Goal: Task Accomplishment & Management: Manage account settings

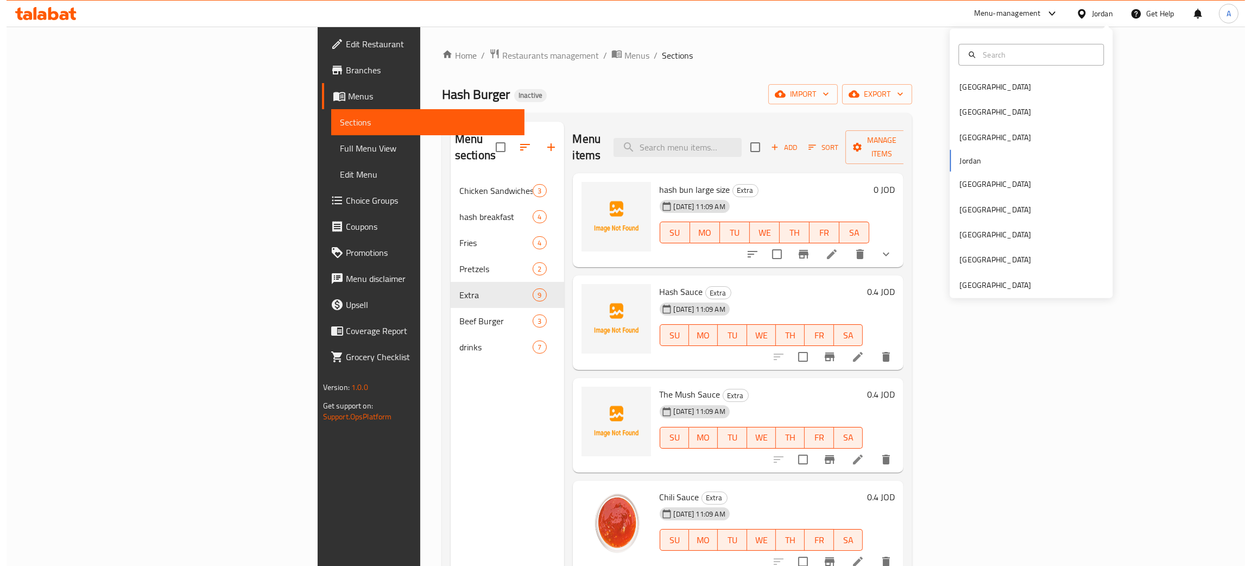
scroll to position [431, 0]
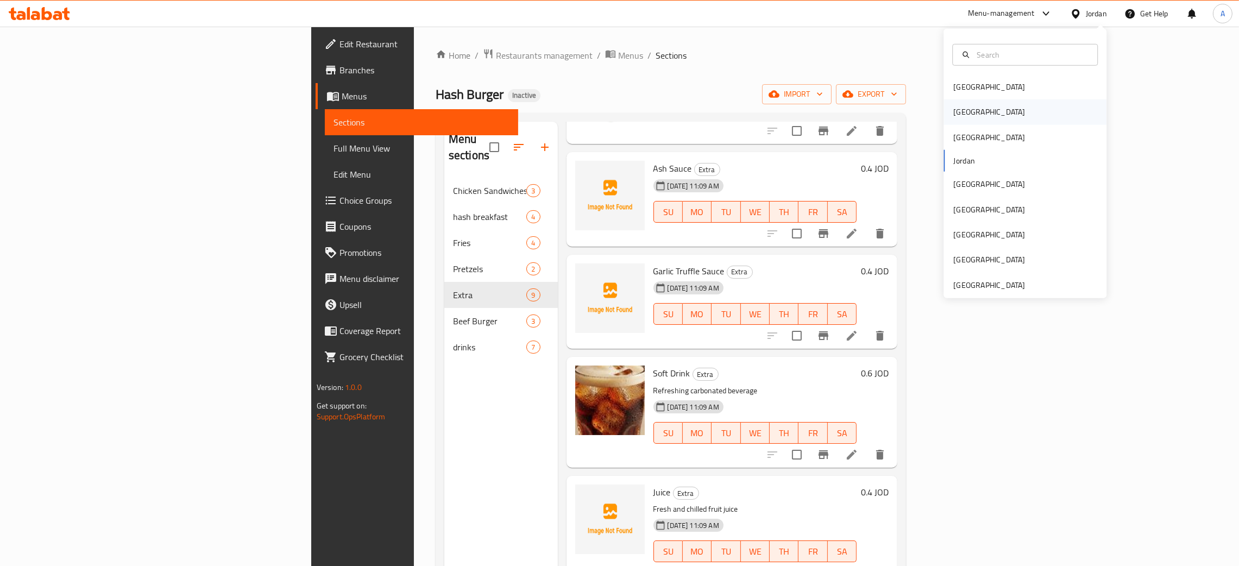
click at [970, 112] on div "[GEOGRAPHIC_DATA]" at bounding box center [1024, 111] width 163 height 25
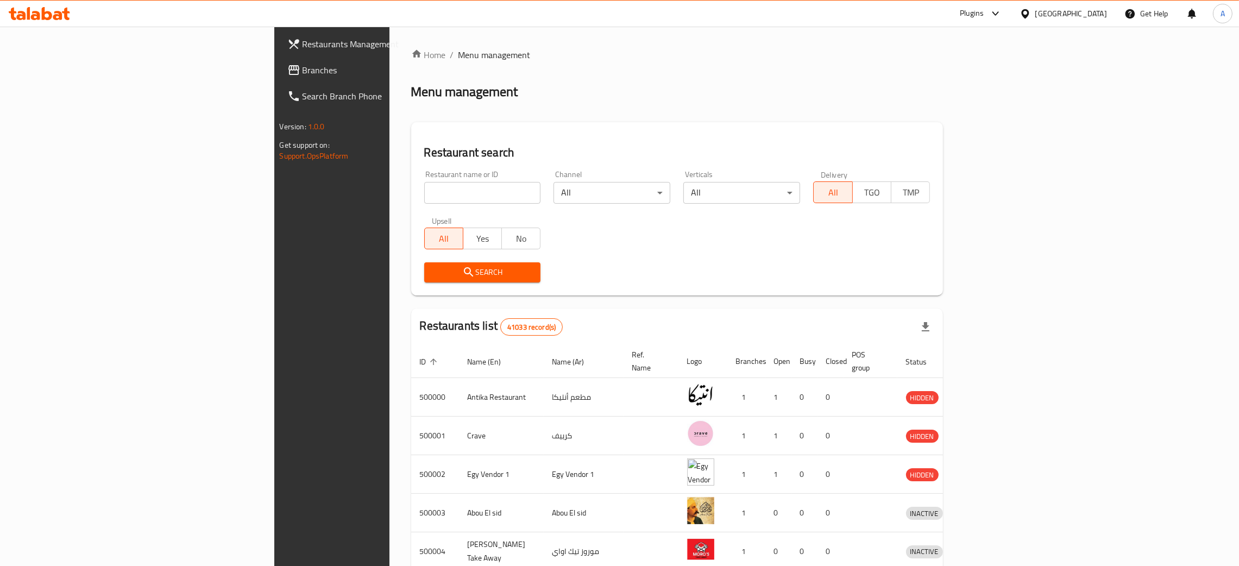
click at [424, 192] on input "search" at bounding box center [482, 193] width 117 height 22
paste input "Il Pollo"
type input "Il Pollo"
click button "Search" at bounding box center [482, 272] width 117 height 20
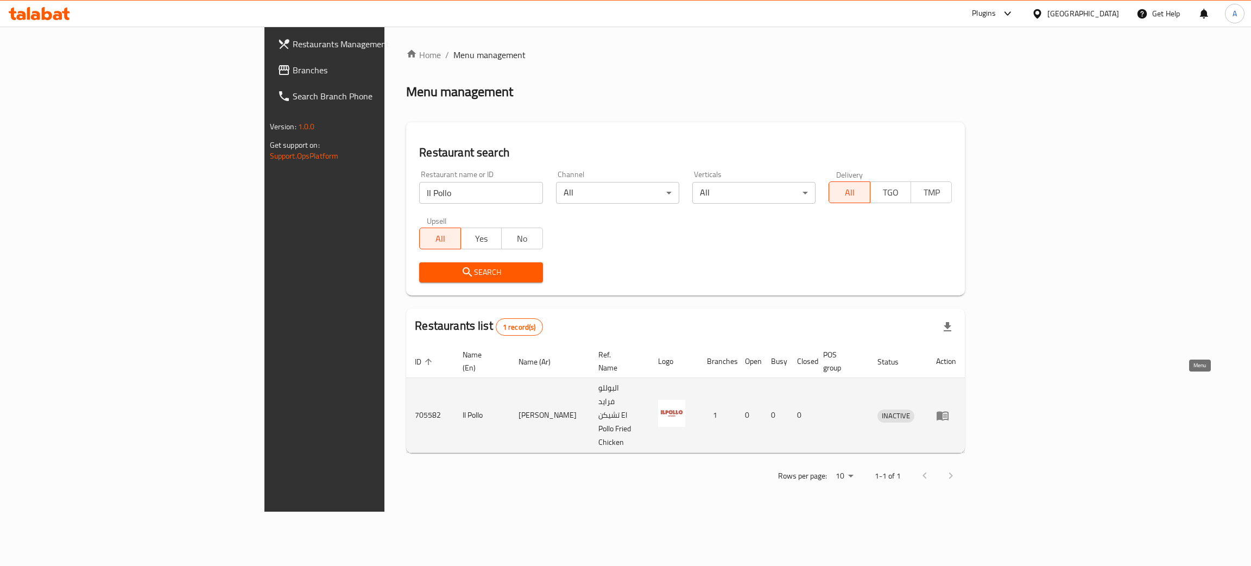
click at [949, 409] on icon "enhanced table" at bounding box center [942, 415] width 13 height 13
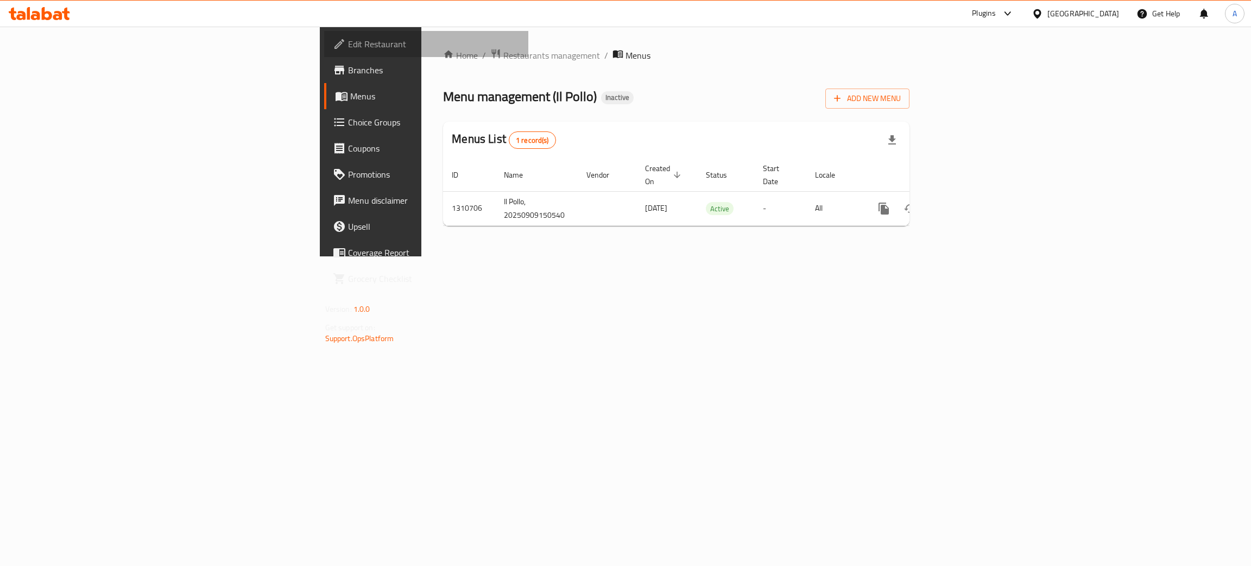
click at [348, 38] on span "Edit Restaurant" at bounding box center [434, 43] width 172 height 13
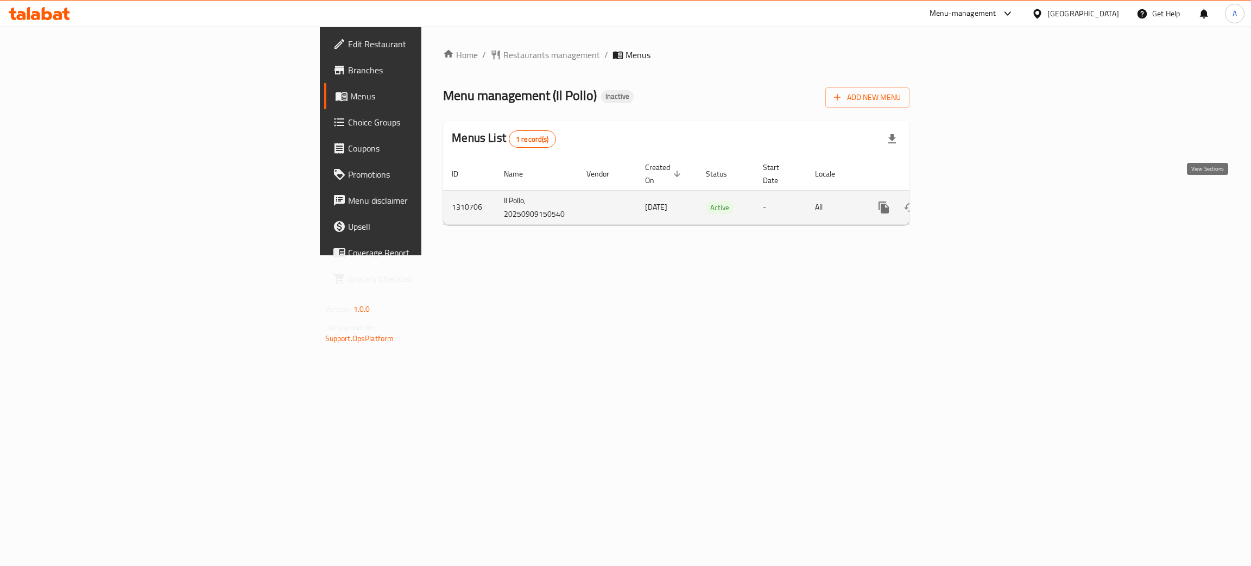
click at [969, 201] on icon "enhanced table" at bounding box center [962, 207] width 13 height 13
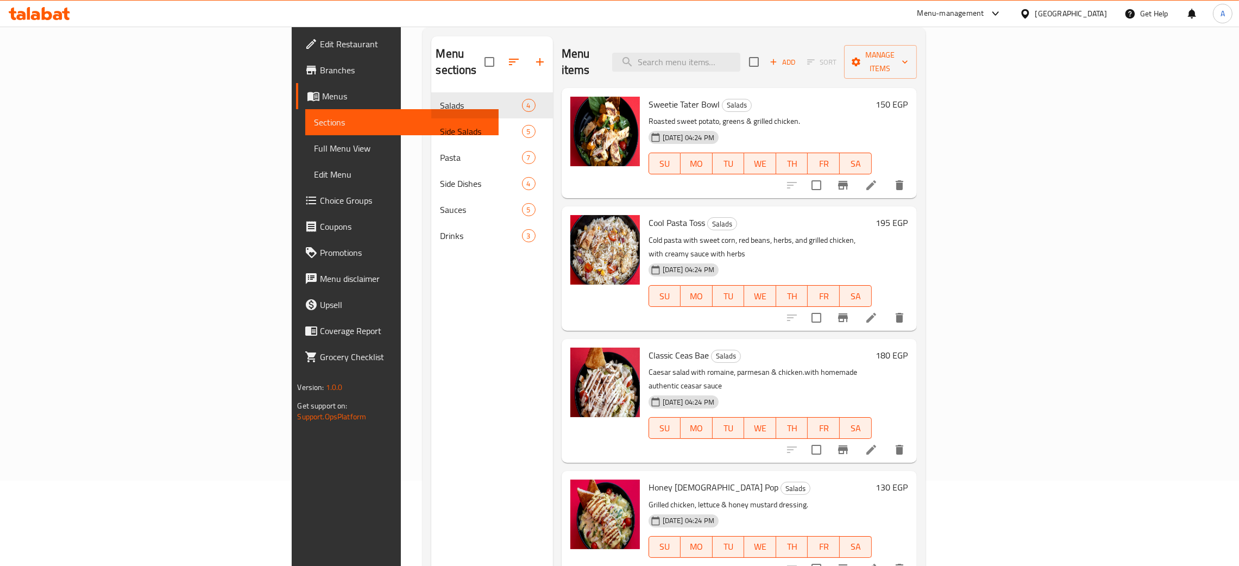
scroll to position [153, 0]
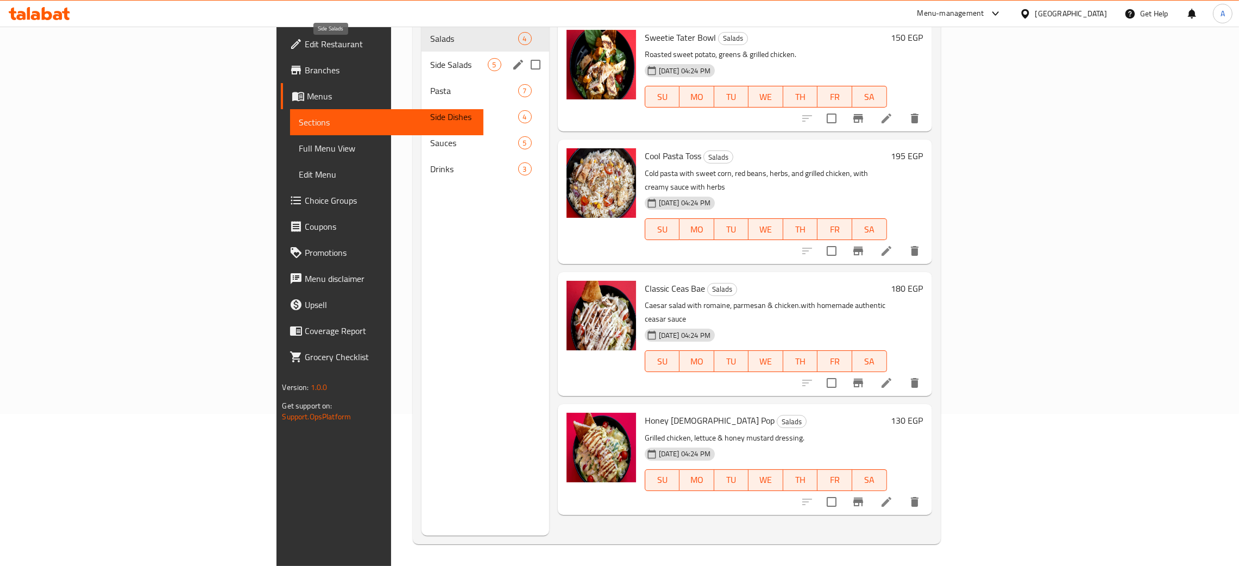
click at [430, 58] on span "Side Salads" at bounding box center [459, 64] width 58 height 13
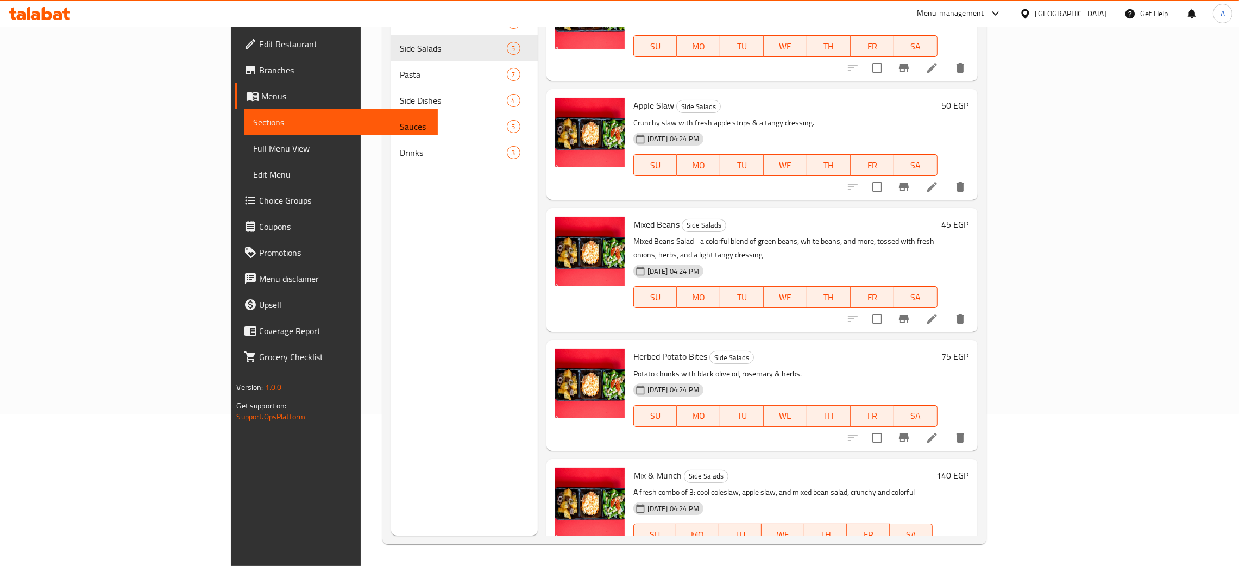
scroll to position [53, 0]
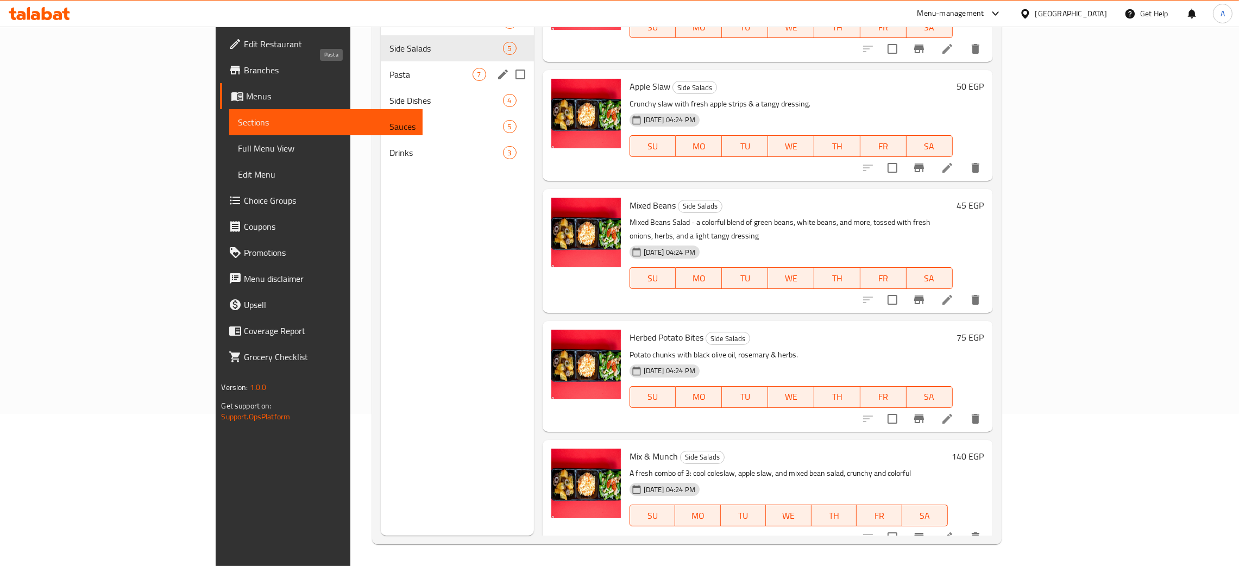
click at [381, 80] on div "Pasta 7" at bounding box center [457, 74] width 153 height 26
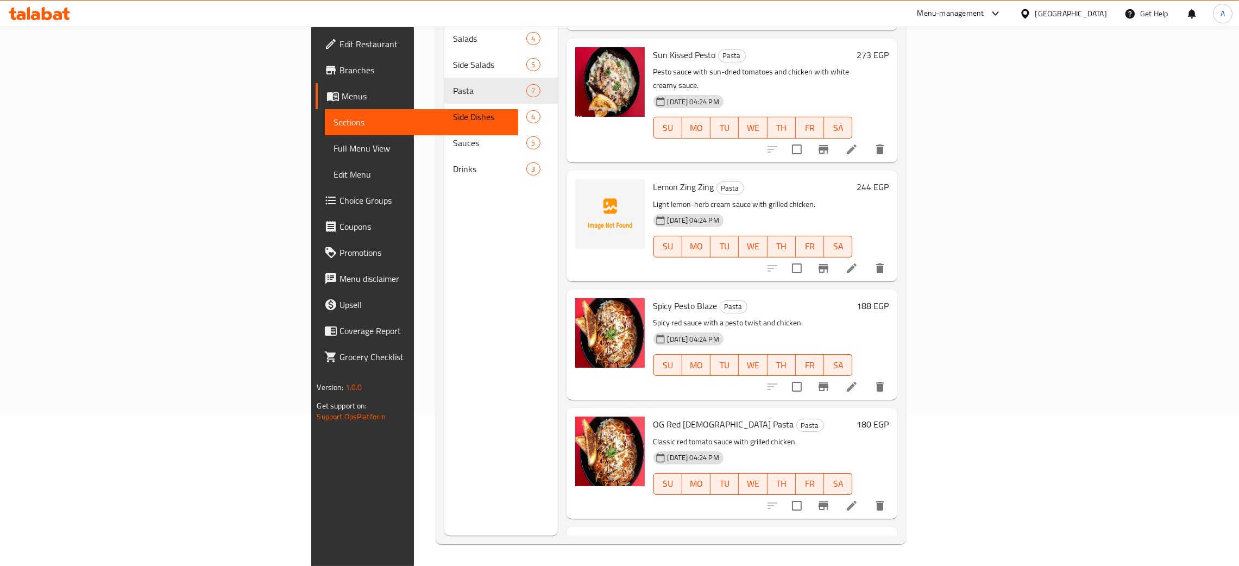
scroll to position [291, 0]
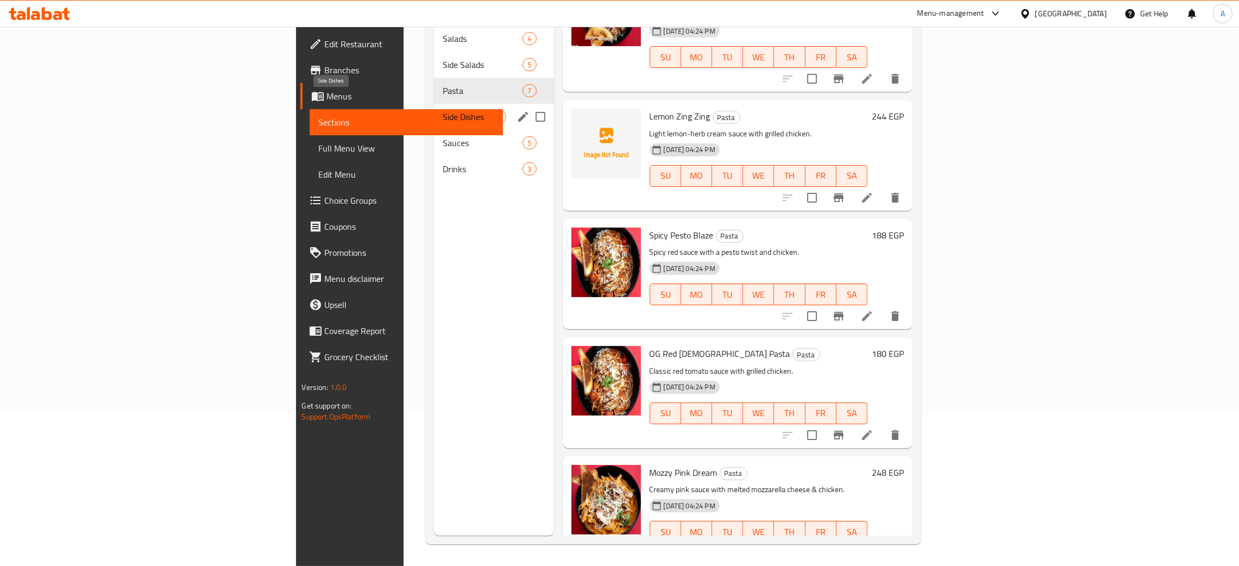
click at [443, 110] on span "Side Dishes" at bounding box center [467, 116] width 49 height 13
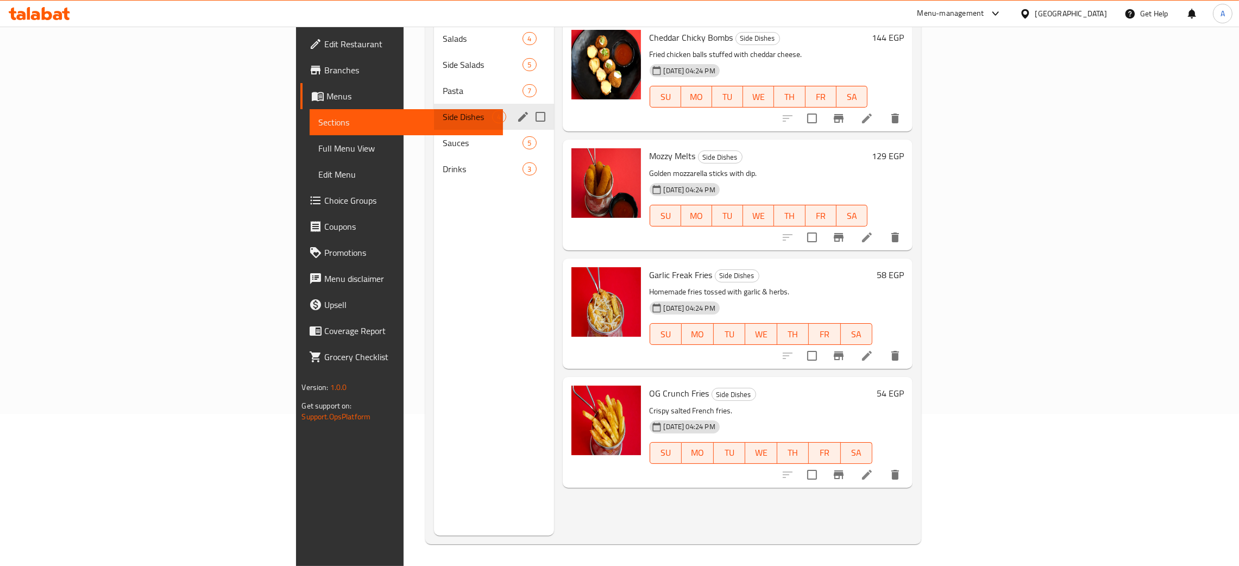
click at [434, 110] on div "Side Dishes 4" at bounding box center [493, 117] width 119 height 26
click at [443, 136] on span "Sauces" at bounding box center [467, 142] width 49 height 13
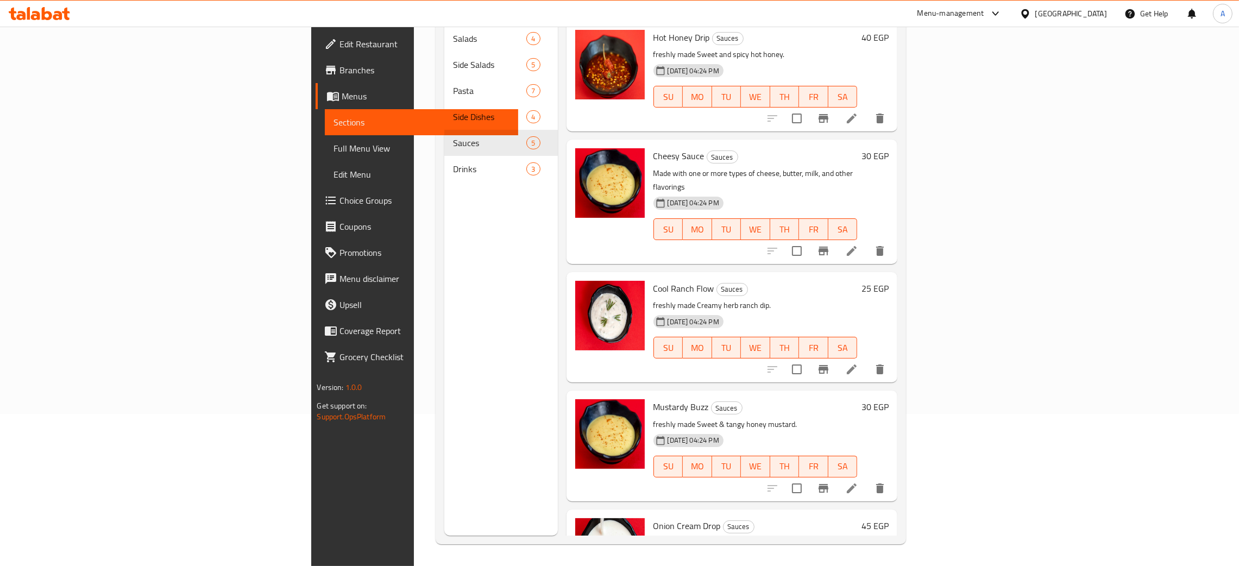
scroll to position [53, 0]
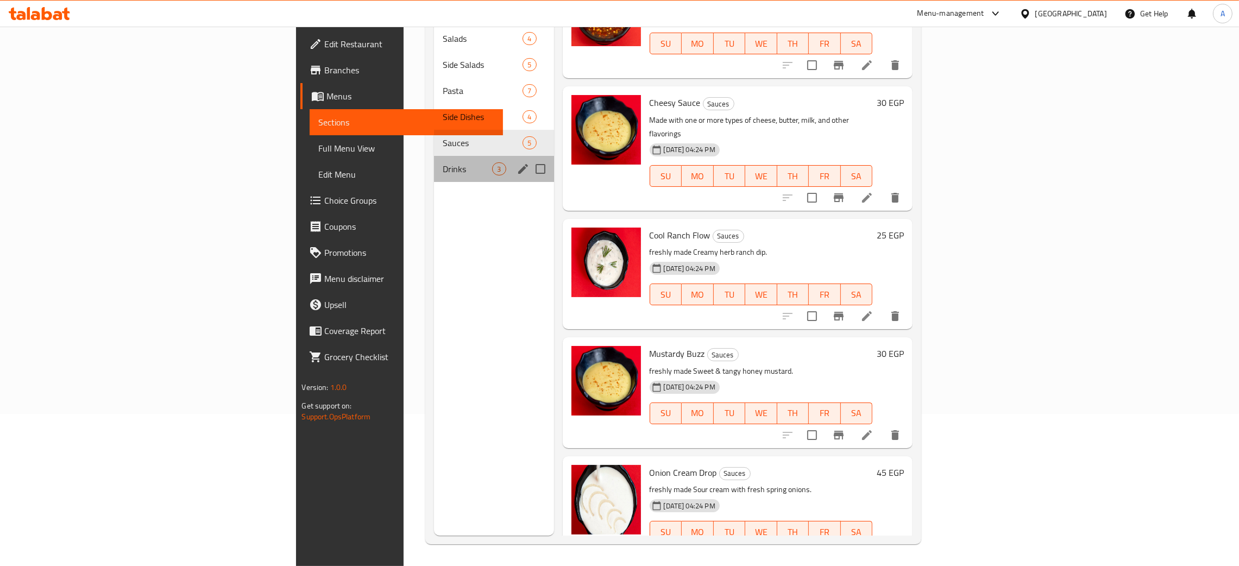
click at [443, 162] on span "Drinks" at bounding box center [467, 168] width 49 height 13
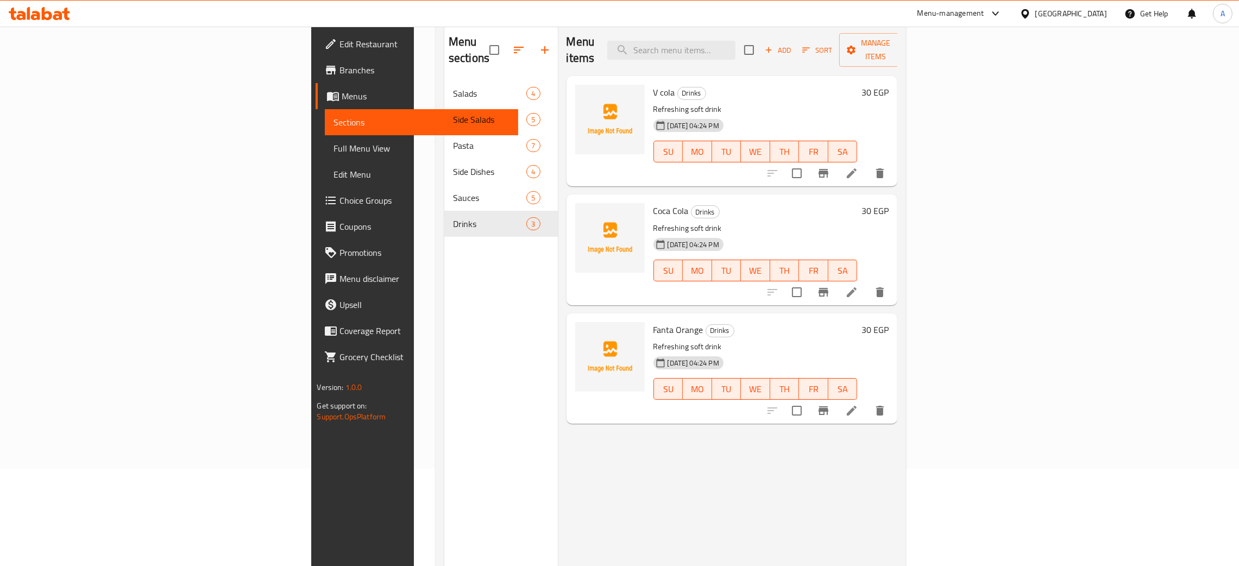
scroll to position [72, 0]
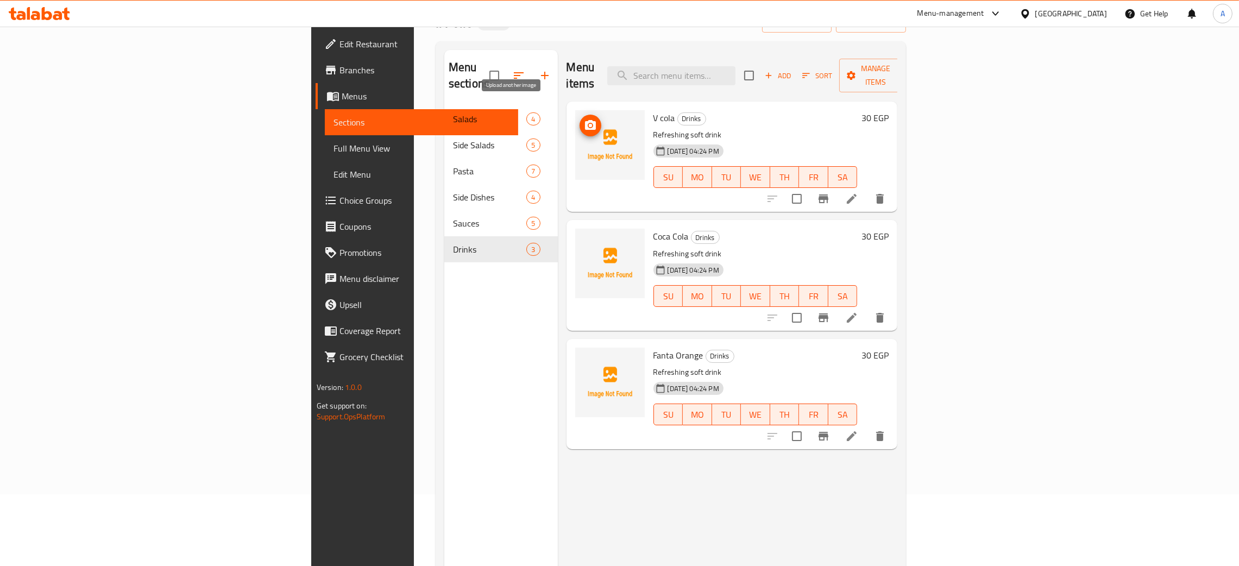
click at [585, 120] on icon "upload picture" at bounding box center [590, 125] width 11 height 10
click at [584, 237] on icon "upload picture" at bounding box center [590, 243] width 13 height 13
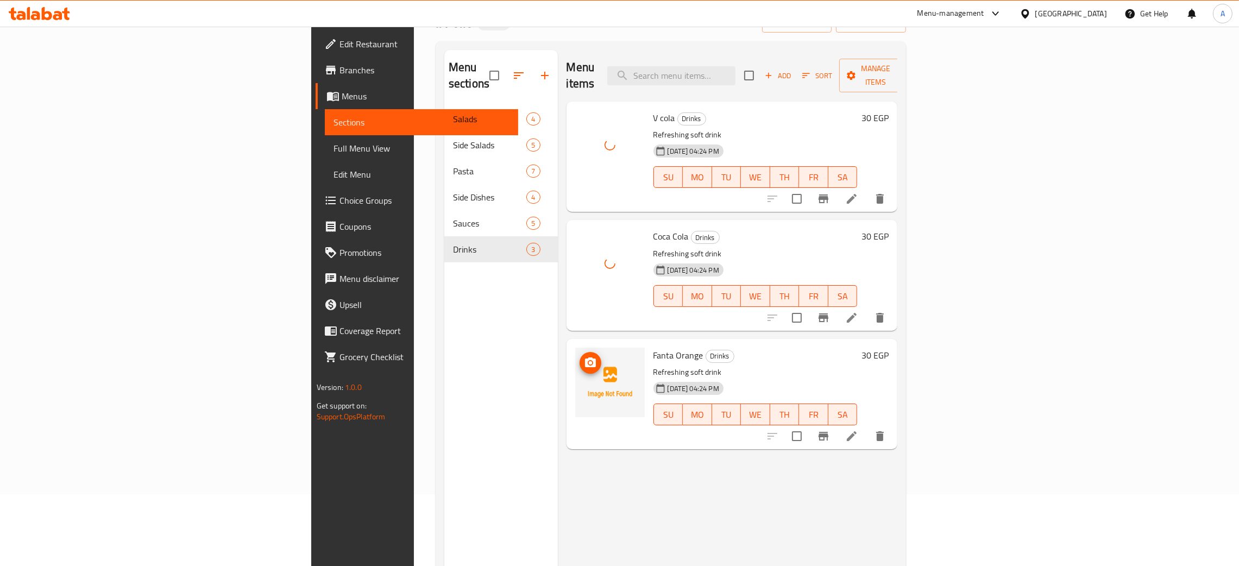
click at [585, 357] on icon "upload picture" at bounding box center [590, 362] width 11 height 10
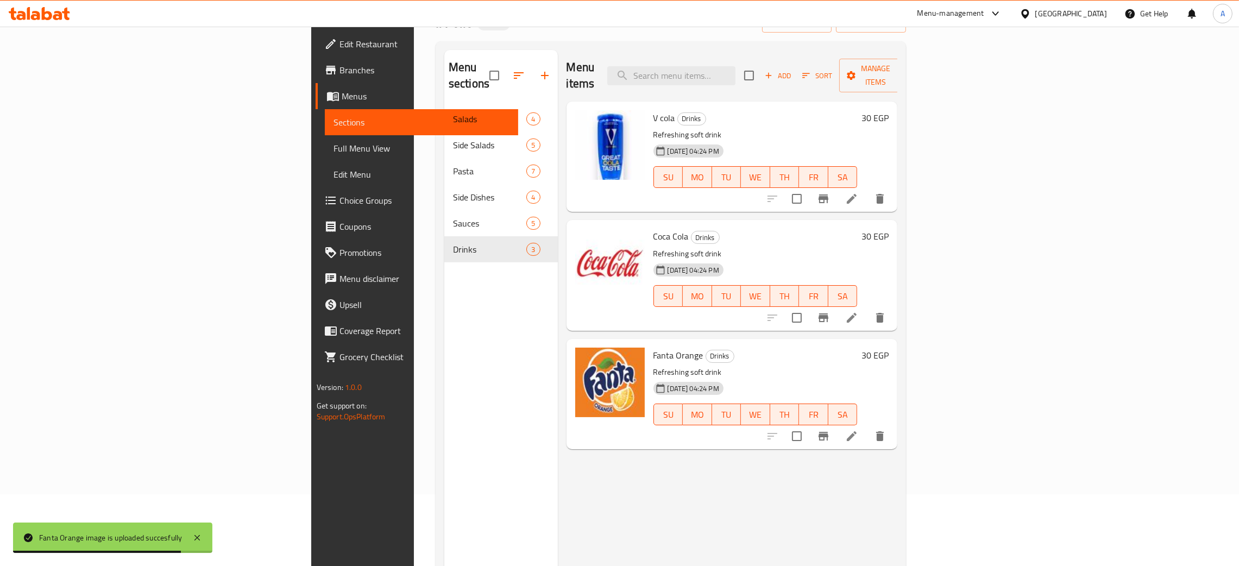
click at [1104, 9] on div "[GEOGRAPHIC_DATA]" at bounding box center [1071, 14] width 72 height 12
click at [979, 279] on div "[GEOGRAPHIC_DATA]" at bounding box center [989, 285] width 72 height 12
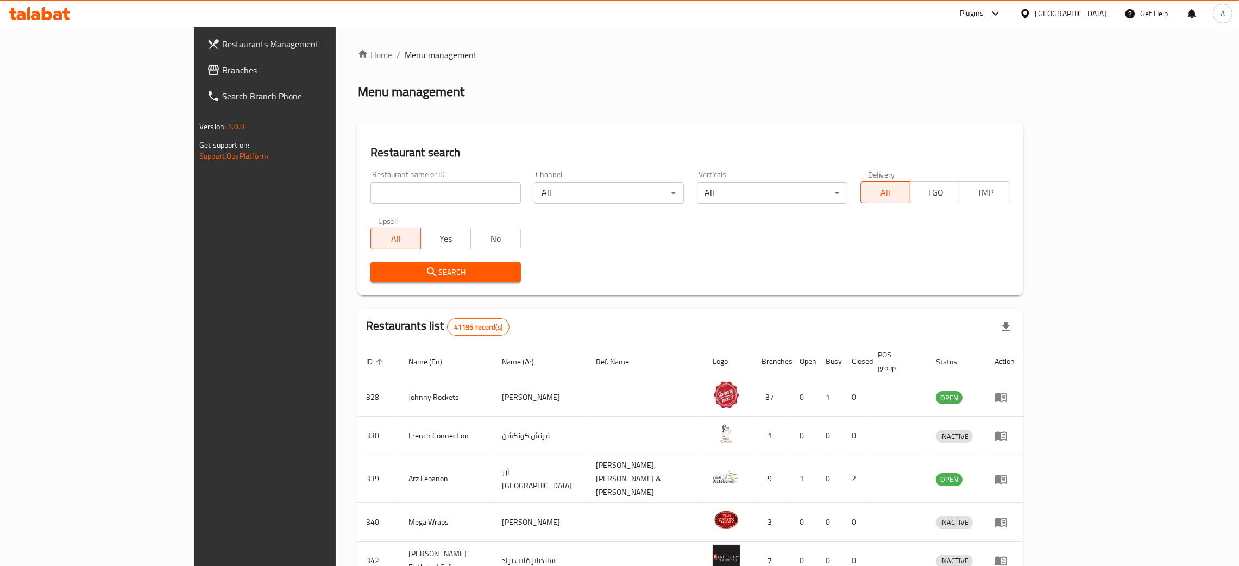
click at [369, 186] on div "Home / Menu management Menu management Restaurant search Restaurant name or ID …" at bounding box center [690, 428] width 666 height 761
click at [370, 187] on input "search" at bounding box center [445, 193] width 150 height 22
paste input "Anime planets"
type input "Anime planets"
click button "Search" at bounding box center [445, 272] width 150 height 20
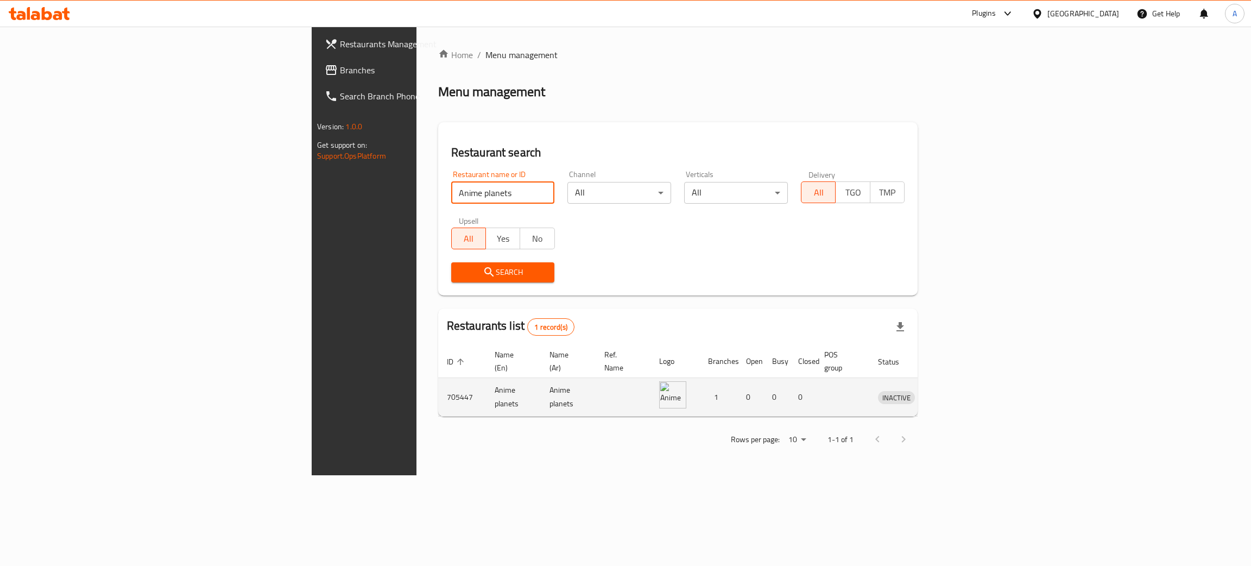
click at [950, 390] on icon "enhanced table" at bounding box center [943, 396] width 13 height 13
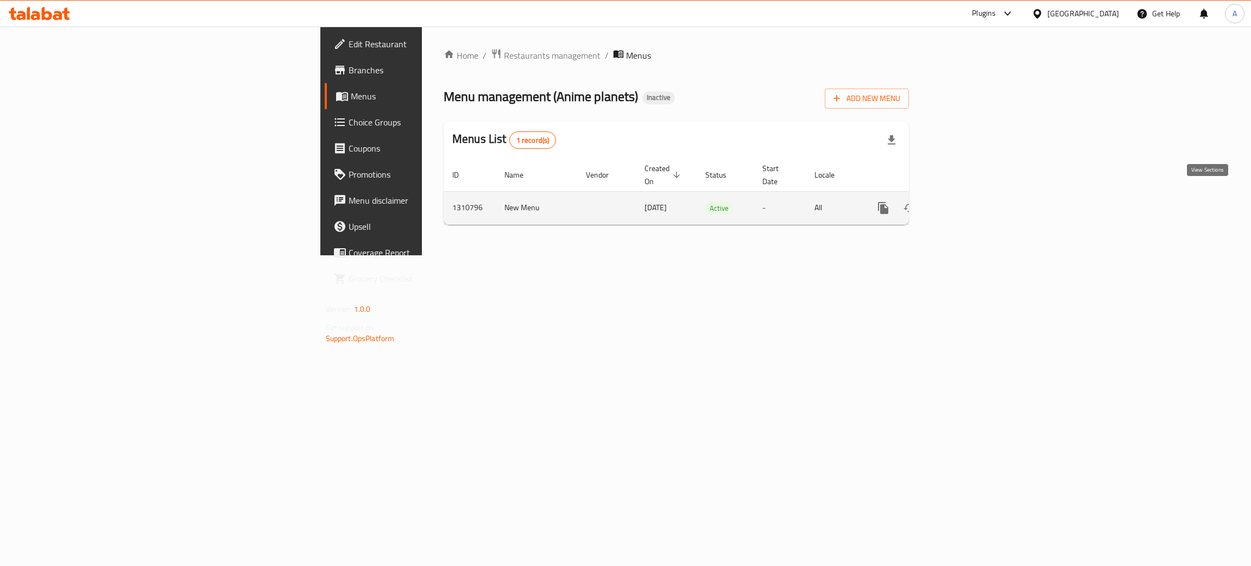
click at [968, 201] on icon "enhanced table" at bounding box center [961, 207] width 13 height 13
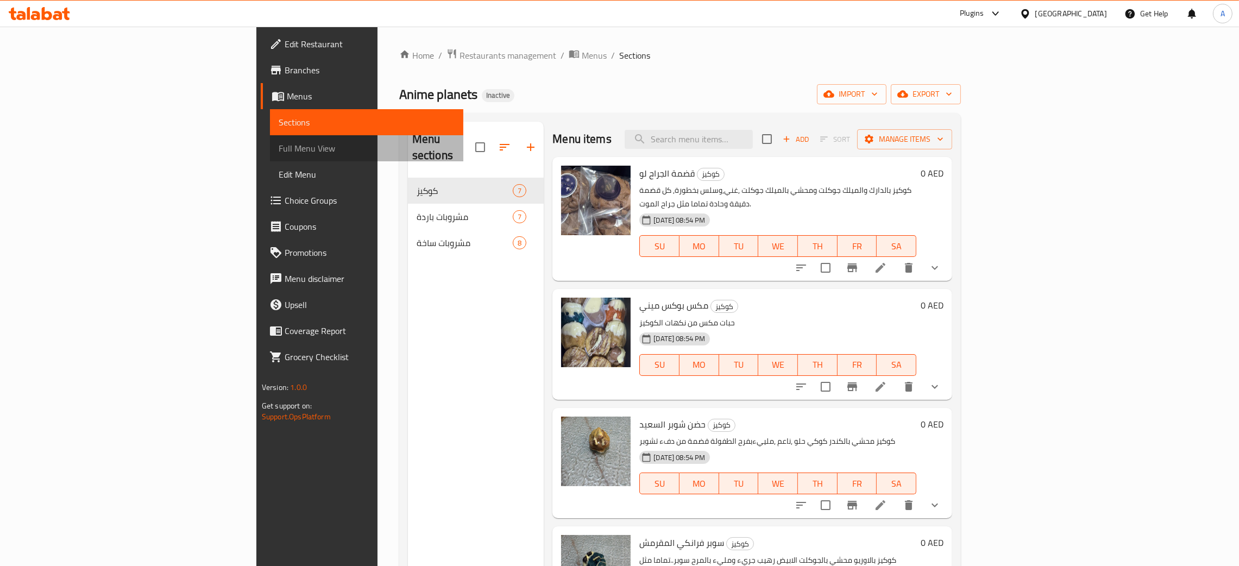
click at [279, 143] on span "Full Menu View" at bounding box center [367, 148] width 176 height 13
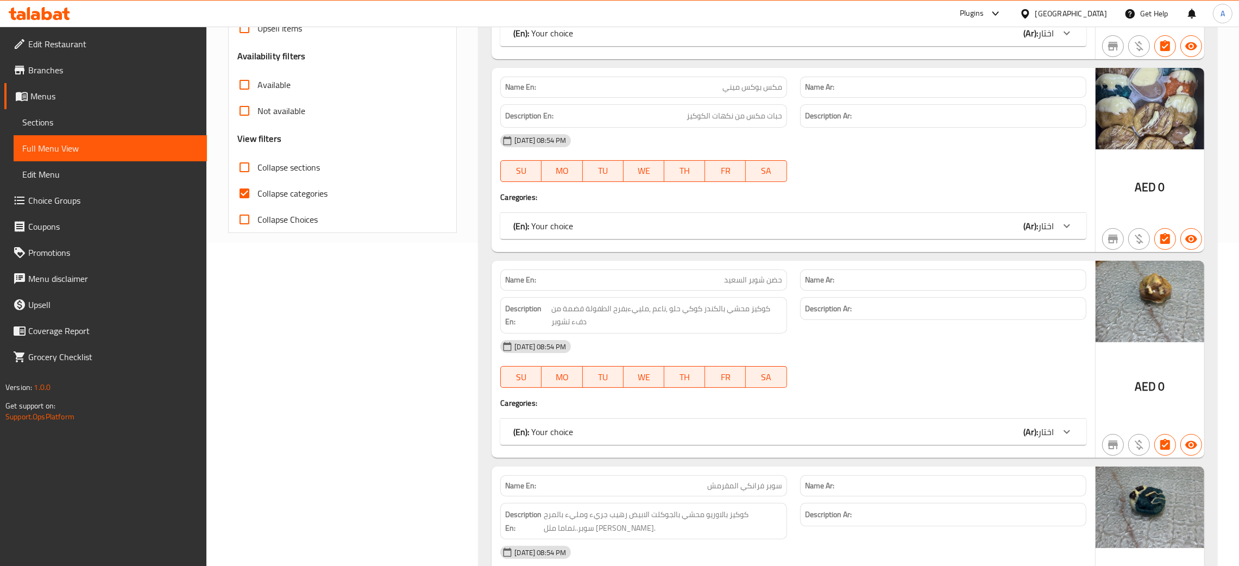
scroll to position [326, 0]
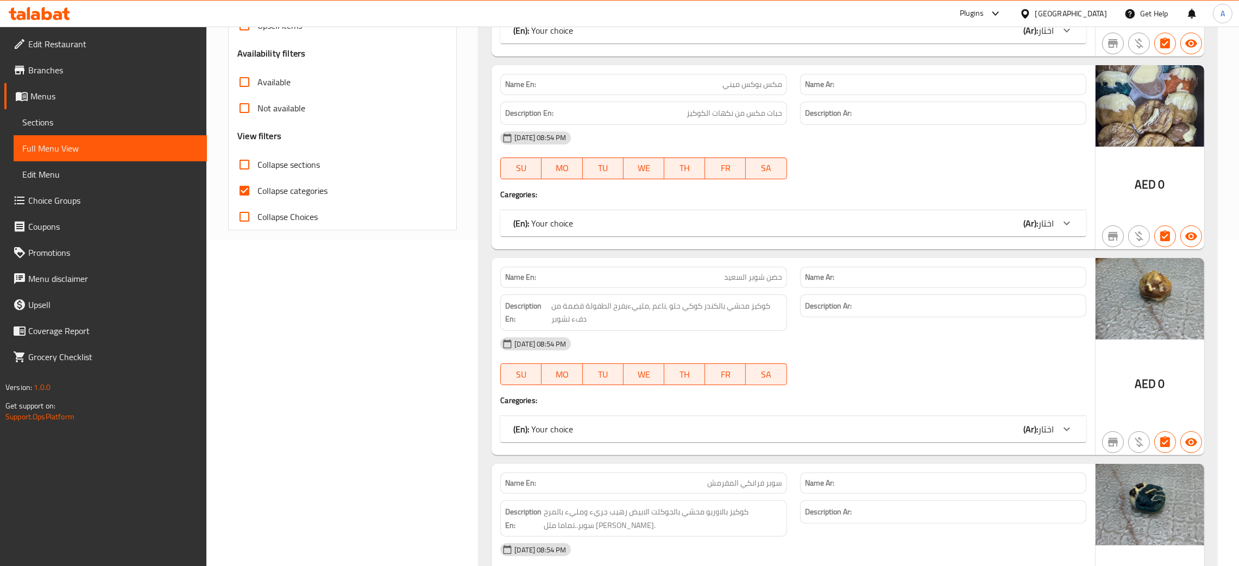
click at [248, 186] on input "Collapse categories" at bounding box center [244, 191] width 26 height 26
checkbox input "false"
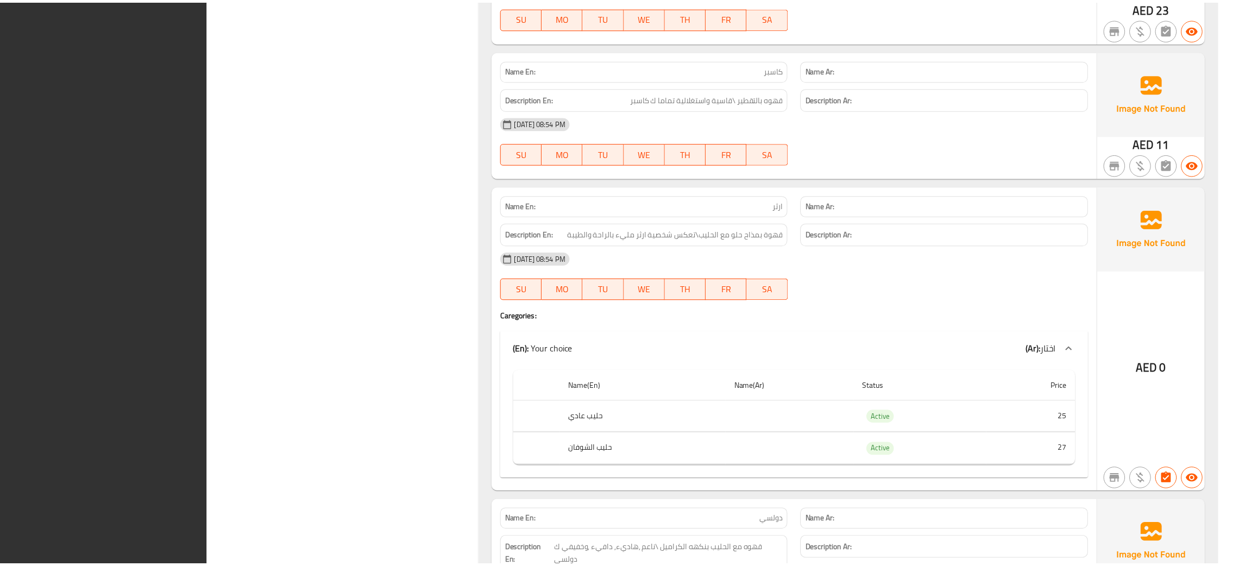
scroll to position [5328, 0]
